Goal: Task Accomplishment & Management: Manage account settings

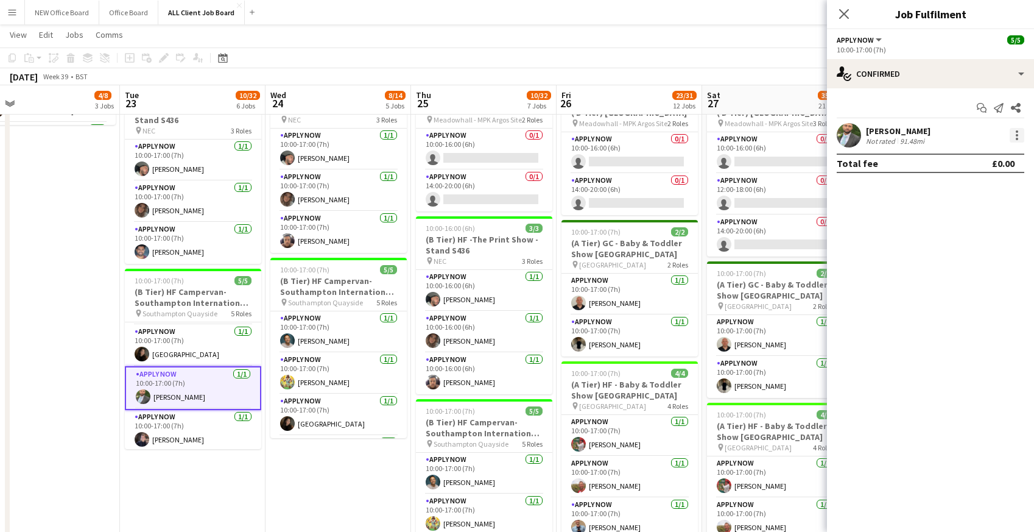
click at [1018, 131] on div at bounding box center [1017, 131] width 2 height 2
click at [981, 275] on span "Remove" at bounding box center [977, 274] width 76 height 11
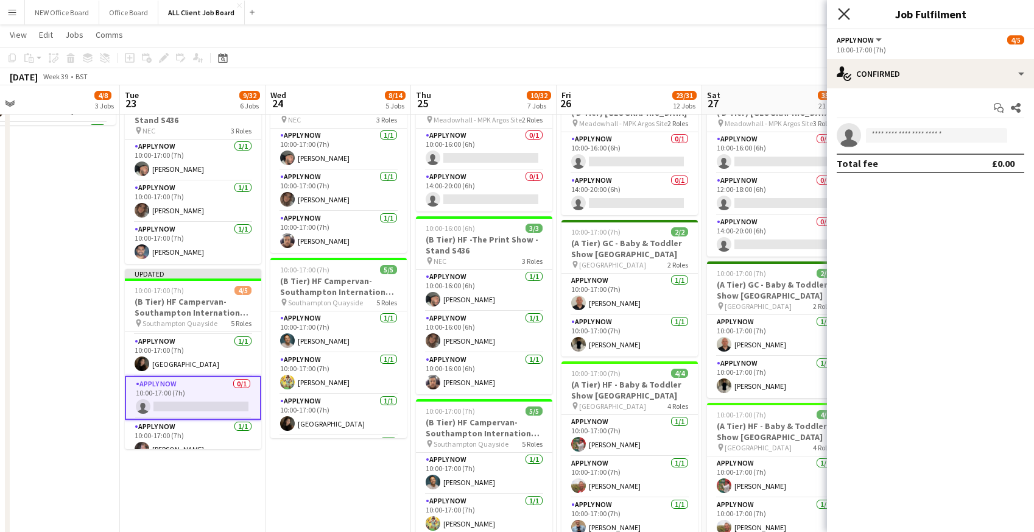
click at [843, 11] on icon "Close pop-in" at bounding box center [844, 14] width 12 height 12
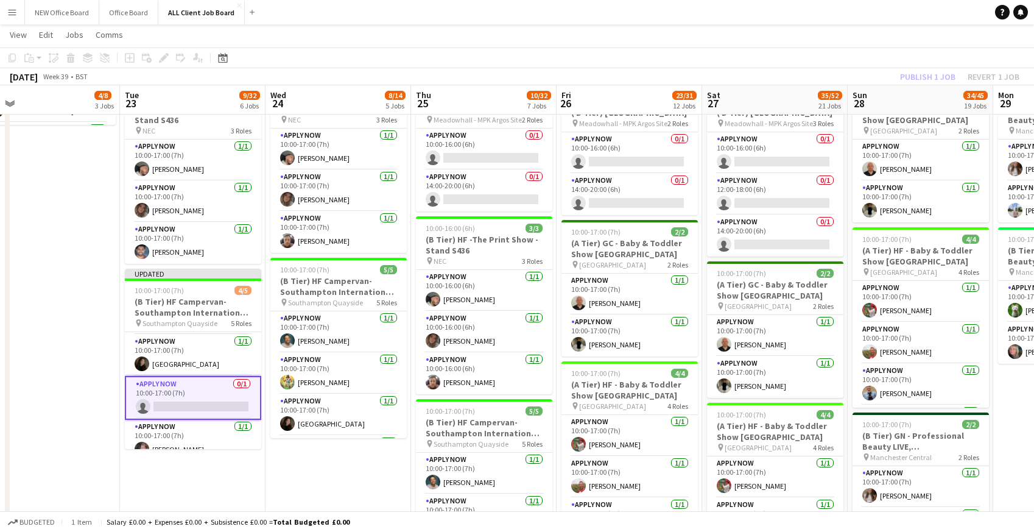
click at [833, 12] on app-navbar "Menu Boards Boards Boards All jobs Status Workforce Workforce My Workforce Recr…" at bounding box center [517, 12] width 1034 height 24
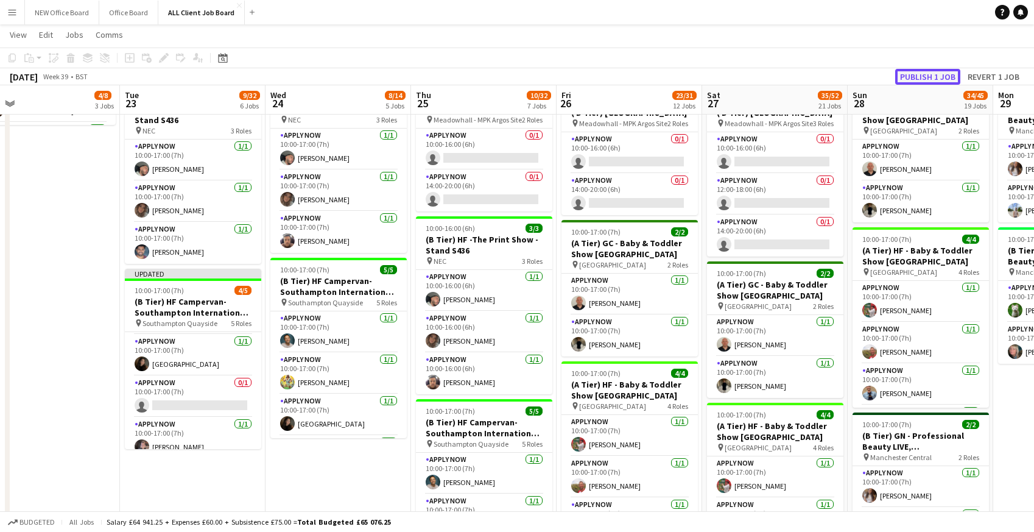
click at [921, 78] on button "Publish 1 job" at bounding box center [927, 77] width 65 height 16
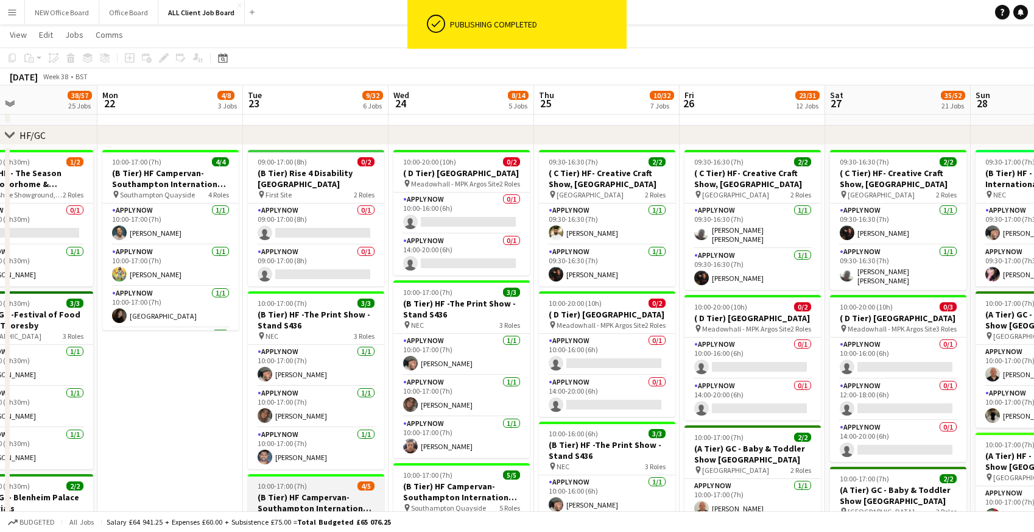
scroll to position [39, 0]
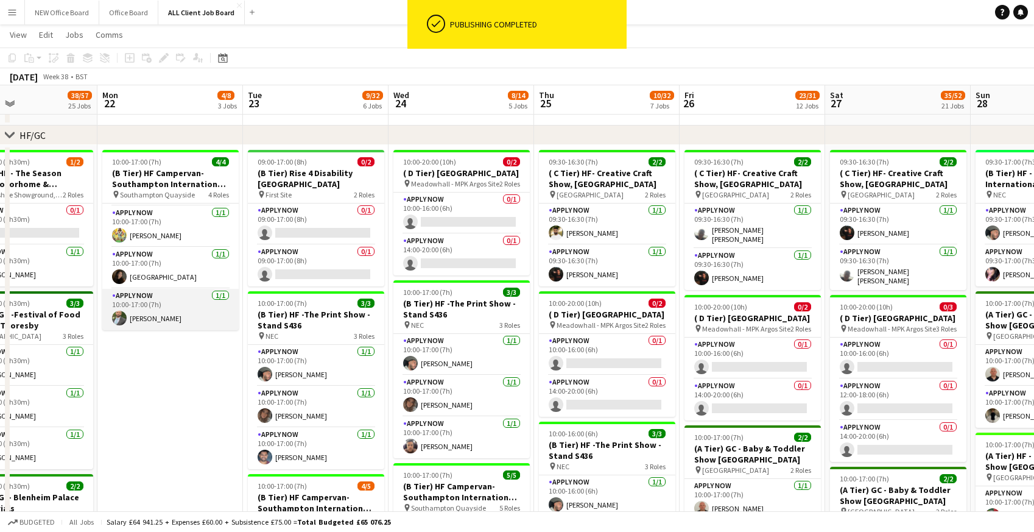
click at [181, 312] on app-card-role "APPLY NOW [DATE] 10:00-17:00 (7h) [PERSON_NAME]" at bounding box center [170, 309] width 136 height 41
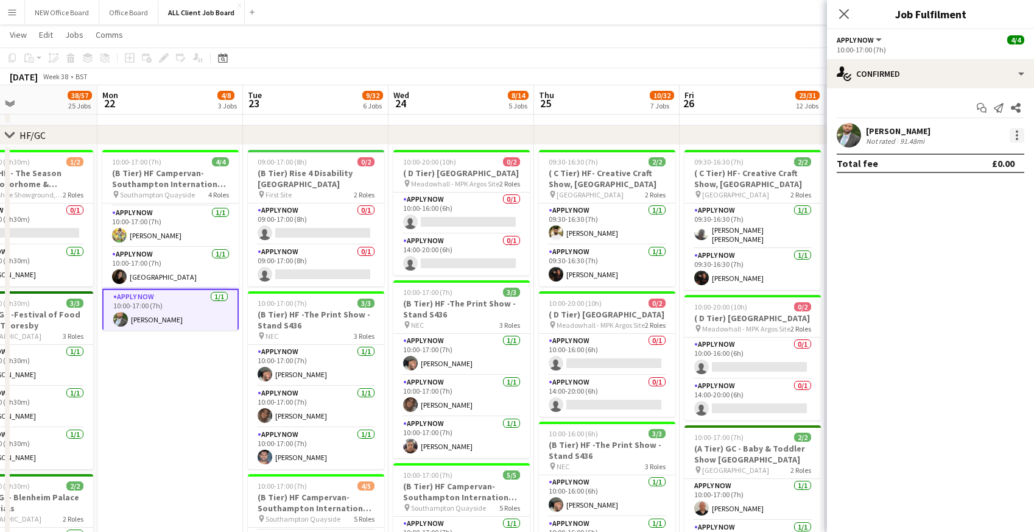
click at [1017, 138] on div at bounding box center [1017, 139] width 2 height 2
click at [956, 274] on span "Remove" at bounding box center [957, 274] width 37 height 10
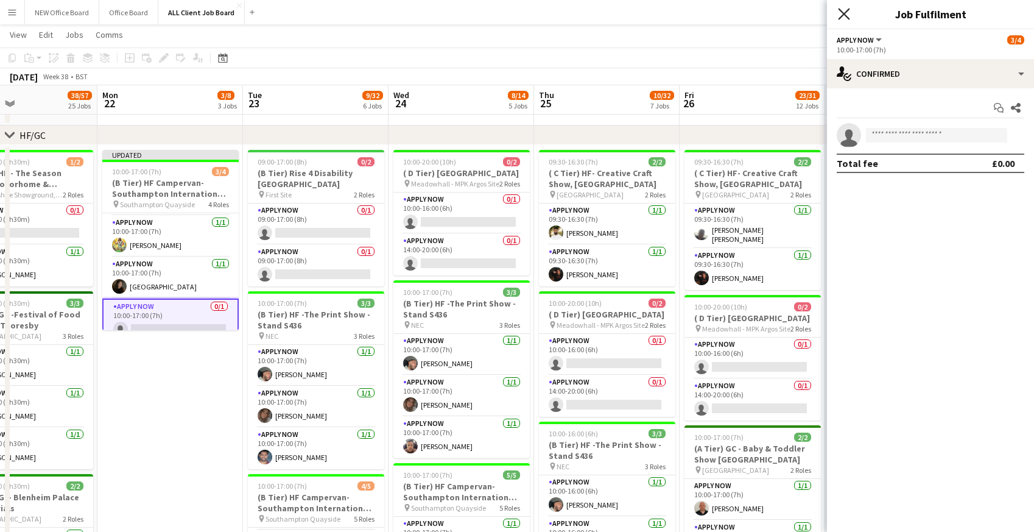
click at [843, 17] on icon "Close pop-in" at bounding box center [844, 14] width 12 height 12
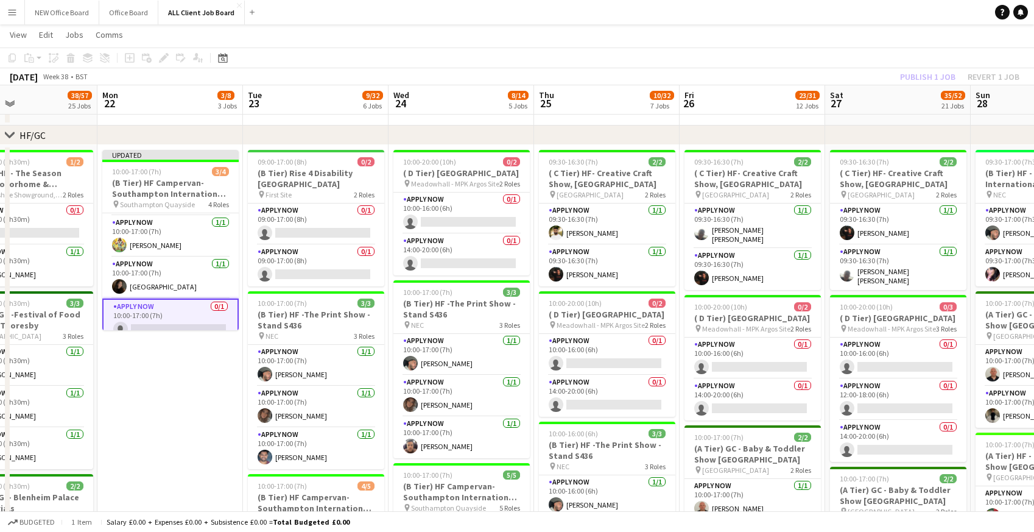
click at [821, 10] on app-navbar "Menu Boards Boards Boards All jobs Status Workforce Workforce My Workforce Recr…" at bounding box center [517, 12] width 1034 height 24
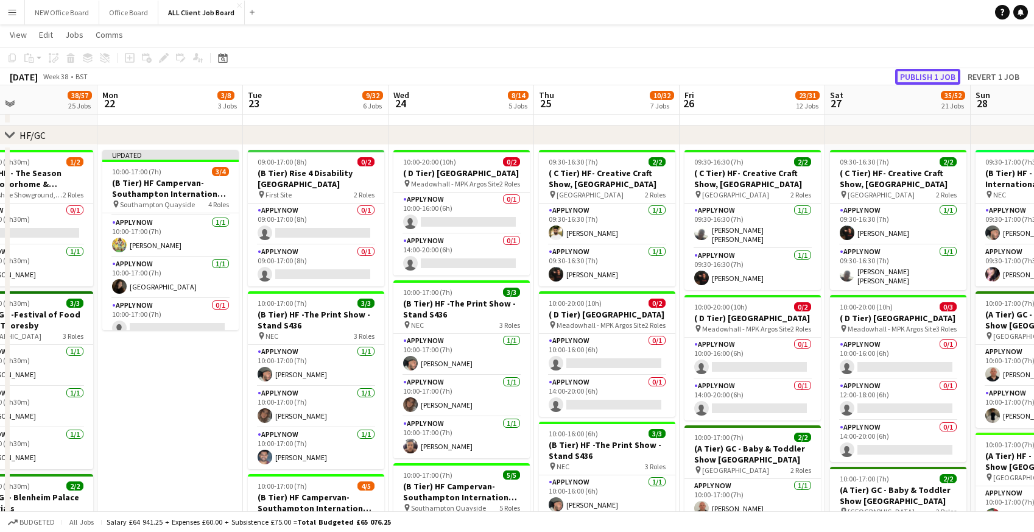
click at [925, 79] on button "Publish 1 job" at bounding box center [927, 77] width 65 height 16
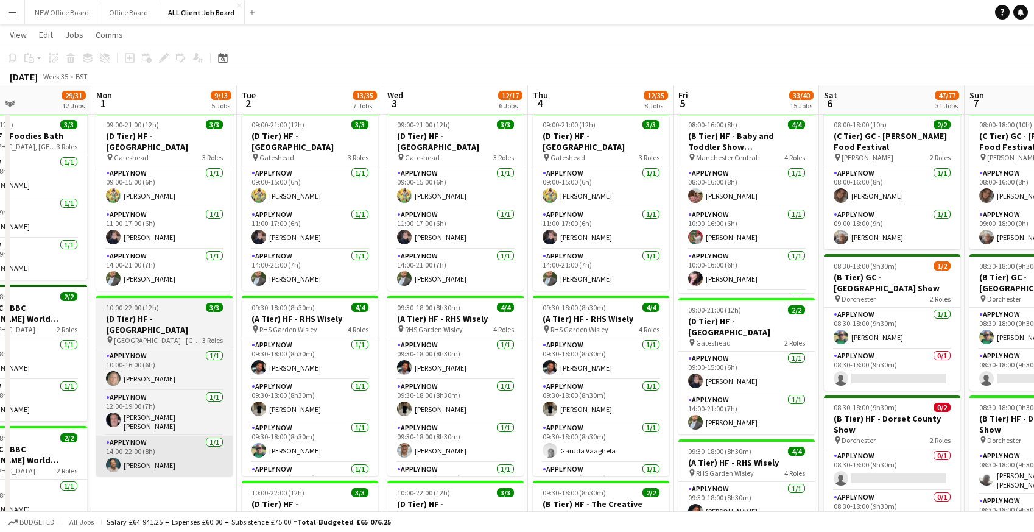
scroll to position [356, 0]
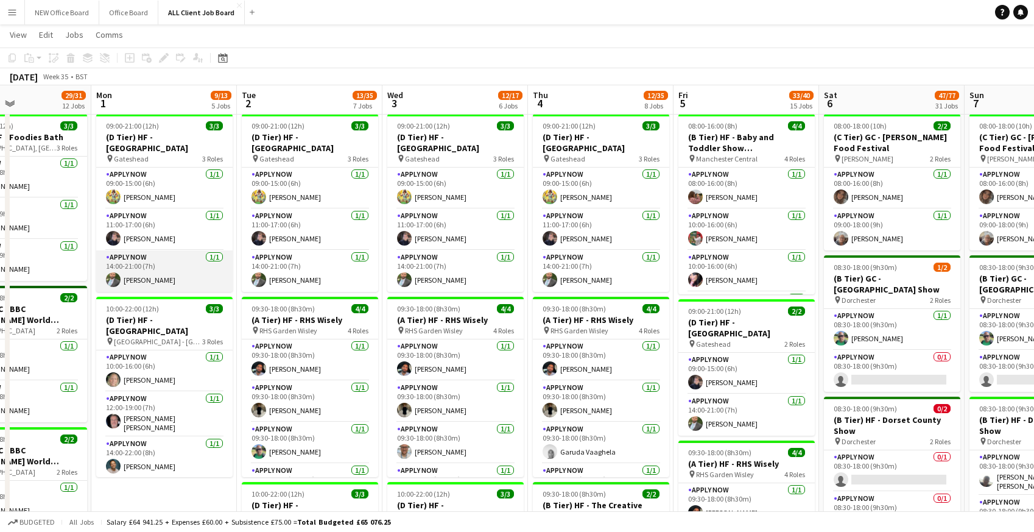
click at [158, 276] on app-card-role "APPLY NOW [DATE] 14:00-21:00 (7h) [PERSON_NAME]" at bounding box center [164, 270] width 136 height 41
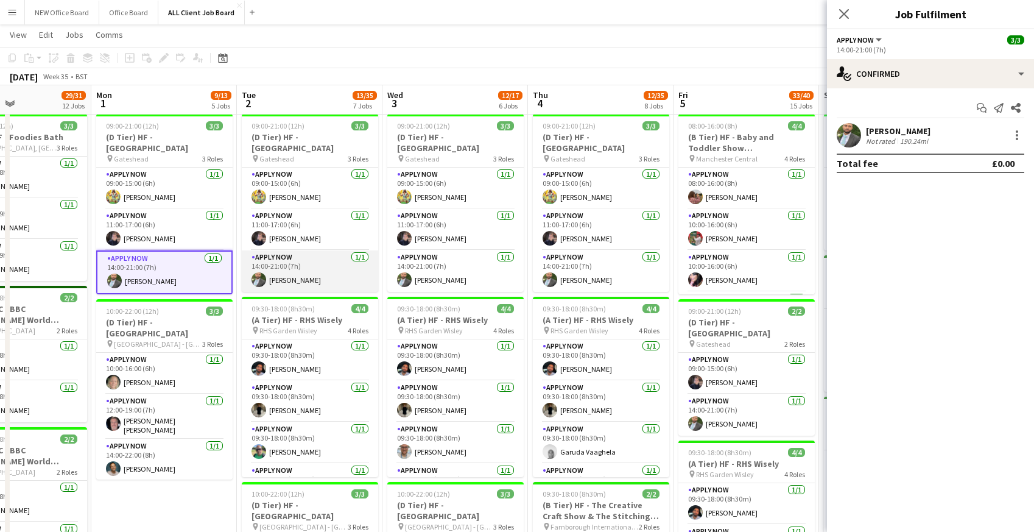
click at [315, 269] on app-card-role "APPLY NOW [DATE] 14:00-21:00 (7h) [PERSON_NAME]" at bounding box center [310, 270] width 136 height 41
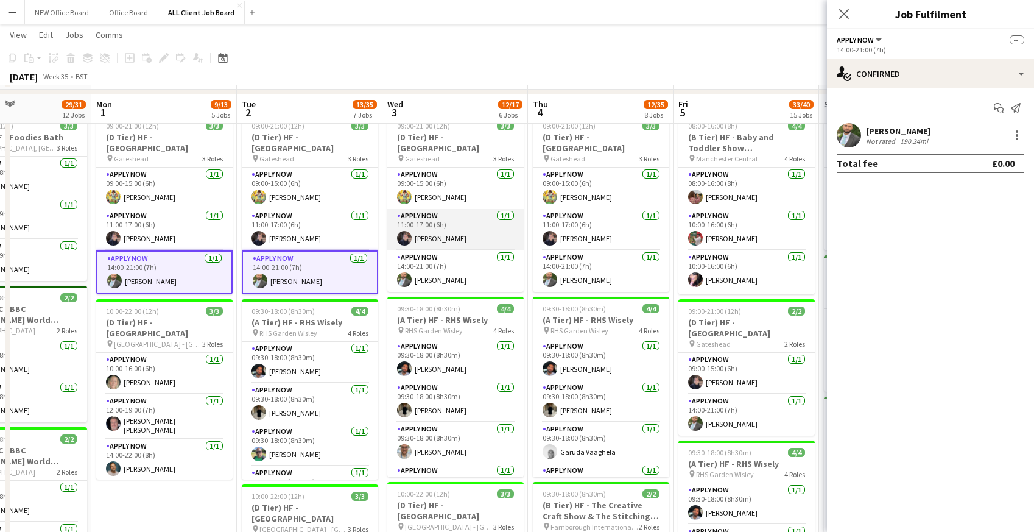
scroll to position [376, 0]
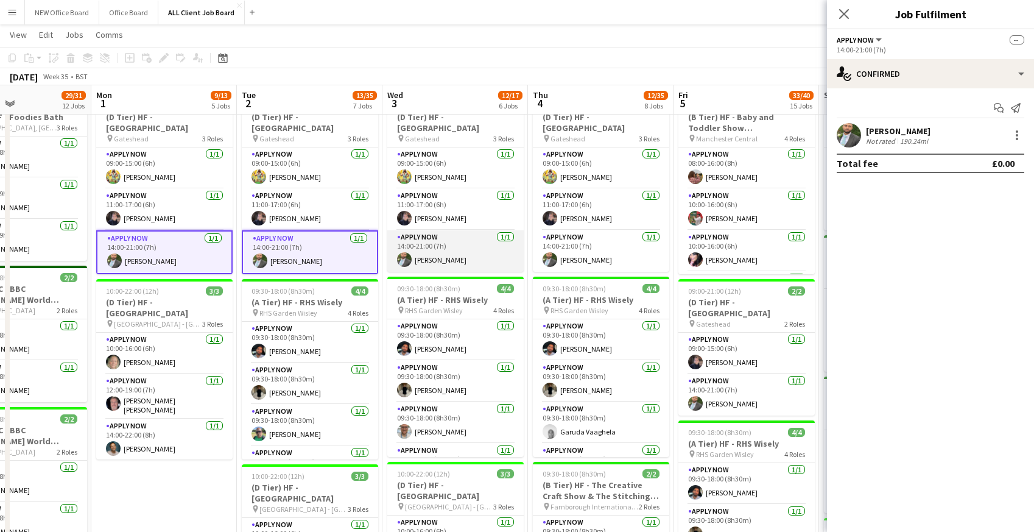
click at [443, 258] on app-card-role "APPLY NOW [DATE] 14:00-21:00 (7h) [PERSON_NAME]" at bounding box center [455, 250] width 136 height 41
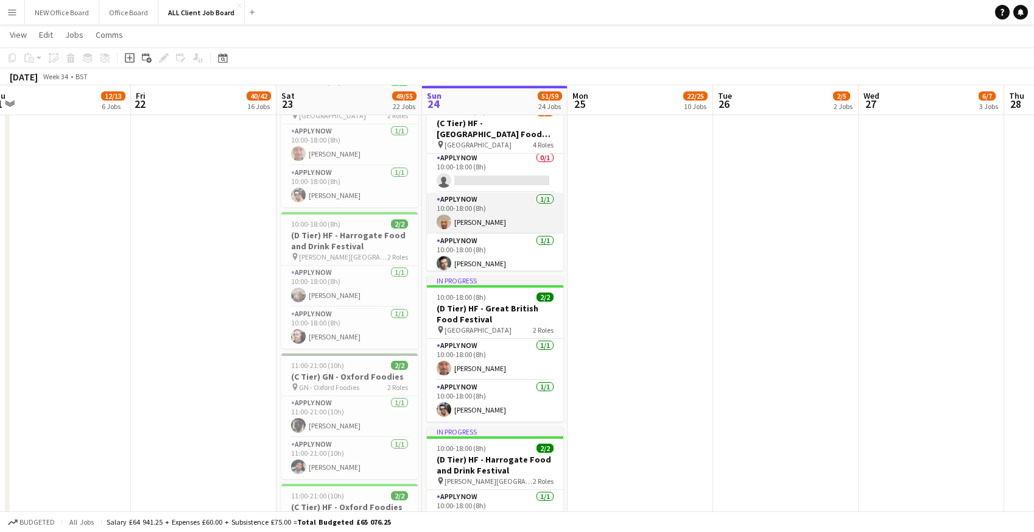
scroll to position [3, 0]
